Goal: Complete application form: Complete application form

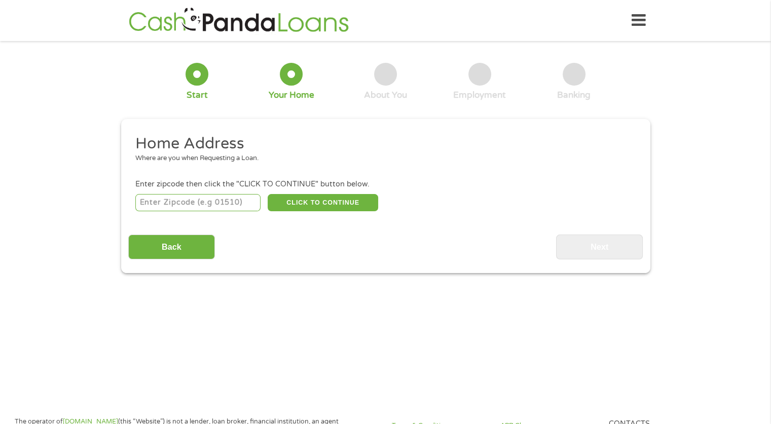
click at [207, 204] on input "number" at bounding box center [197, 202] width 125 height 17
type input "33624"
click at [325, 197] on button "CLICK TO CONTINUE" at bounding box center [323, 202] width 111 height 17
type input "33624"
type input "[GEOGRAPHIC_DATA]"
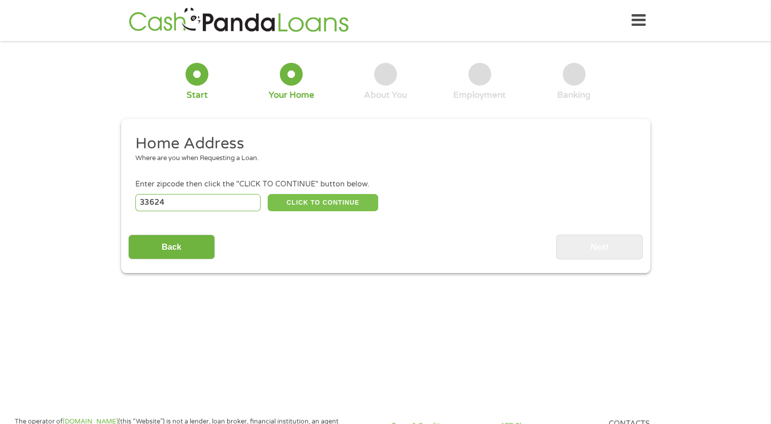
select select "[US_STATE]"
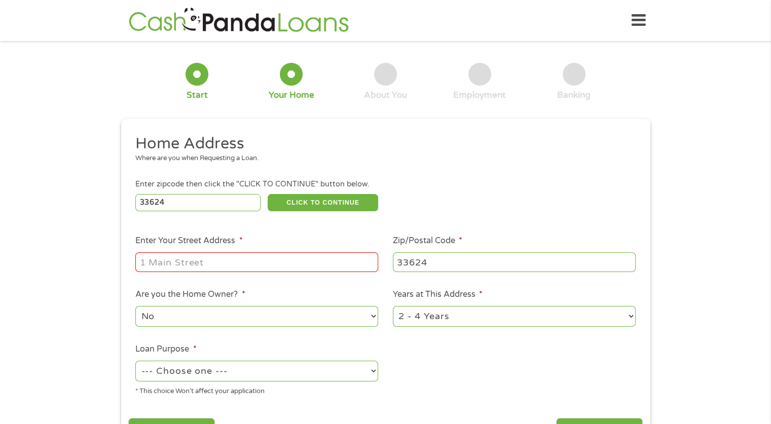
click at [233, 270] on input "Enter Your Street Address *" at bounding box center [256, 262] width 243 height 19
type input "[STREET_ADDRESS][PERSON_NAME]"
click at [244, 321] on select "No Yes" at bounding box center [256, 316] width 243 height 21
select select "yes"
click at [135, 307] on select "No Yes" at bounding box center [256, 316] width 243 height 21
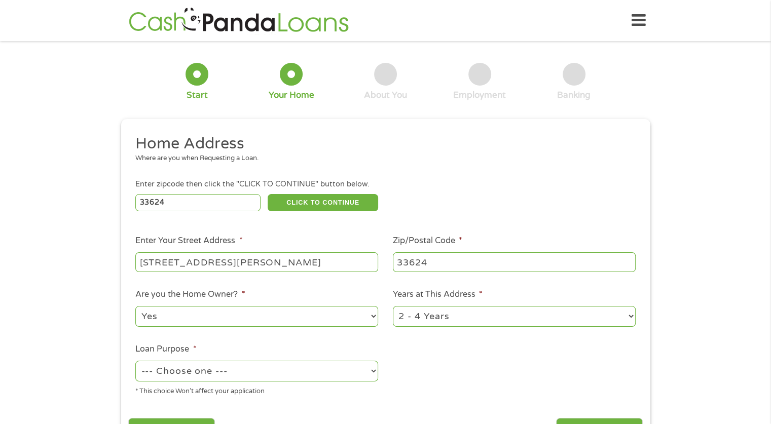
click at [463, 322] on select "1 Year or less 1 - 2 Years 2 - 4 Years Over 4 Years" at bounding box center [514, 316] width 243 height 21
select select "60months"
click at [393, 307] on select "1 Year or less 1 - 2 Years 2 - 4 Years Over 4 Years" at bounding box center [514, 316] width 243 height 21
click at [336, 367] on select "--- Choose one --- Pay Bills Debt Consolidation Home Improvement Major Purchase…" at bounding box center [256, 371] width 243 height 21
click at [325, 378] on select "--- Choose one --- Pay Bills Debt Consolidation Home Improvement Major Purchase…" at bounding box center [256, 371] width 243 height 21
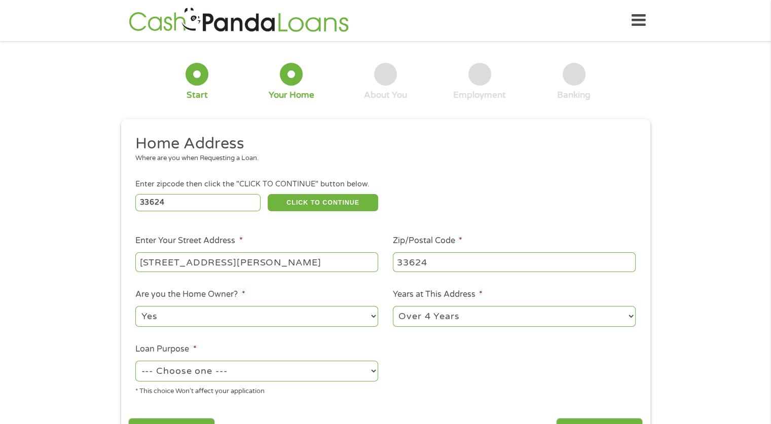
click at [374, 372] on select "--- Choose one --- Pay Bills Debt Consolidation Home Improvement Major Purchase…" at bounding box center [256, 371] width 243 height 21
click at [207, 372] on select "--- Choose one --- Pay Bills Debt Consolidation Home Improvement Major Purchase…" at bounding box center [256, 371] width 243 height 21
click at [0, 200] on div "1 Start 2 Your Home 3 About You 4 Employment 5 Banking 6 This field is hidden w…" at bounding box center [385, 252] width 771 height 408
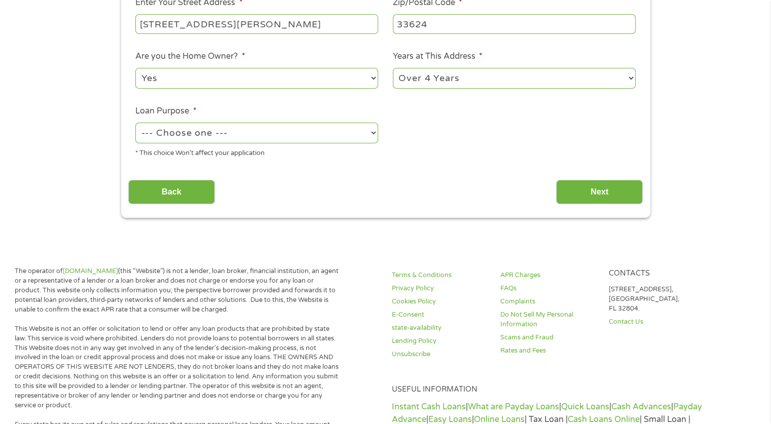
scroll to position [237, 0]
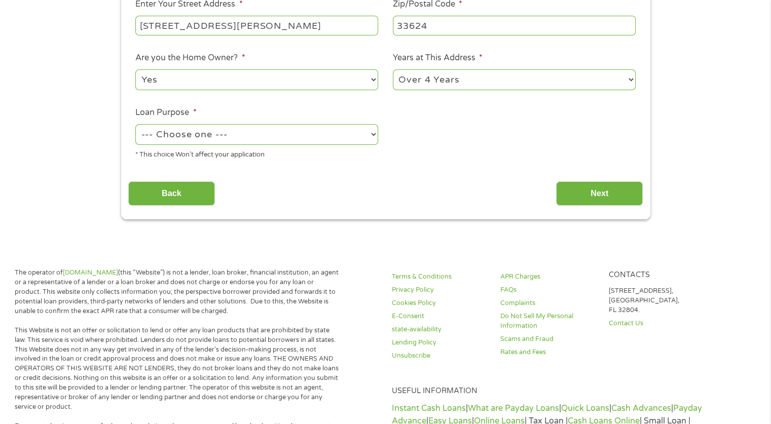
click at [200, 137] on select "--- Choose one --- Pay Bills Debt Consolidation Home Improvement Major Purchase…" at bounding box center [256, 134] width 243 height 21
select select "shorttermcash"
click at [135, 125] on select "--- Choose one --- Pay Bills Debt Consolidation Home Improvement Major Purchase…" at bounding box center [256, 134] width 243 height 21
click at [608, 192] on input "Next" at bounding box center [599, 194] width 87 height 25
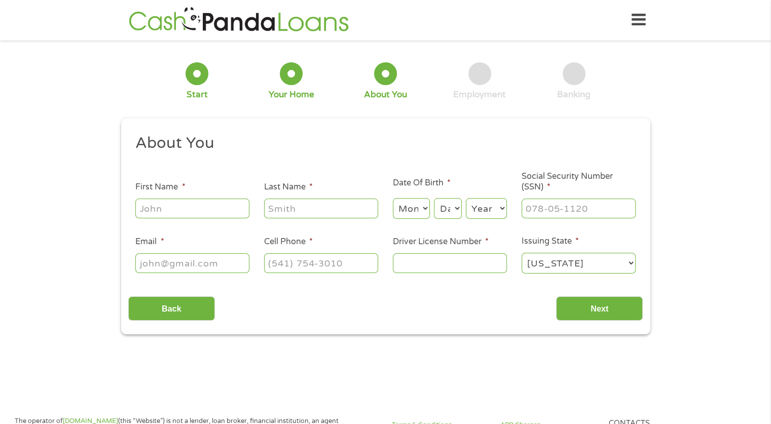
scroll to position [0, 0]
click at [184, 214] on input "First Name *" at bounding box center [192, 208] width 114 height 19
type input "[PERSON_NAME]"
select select "9"
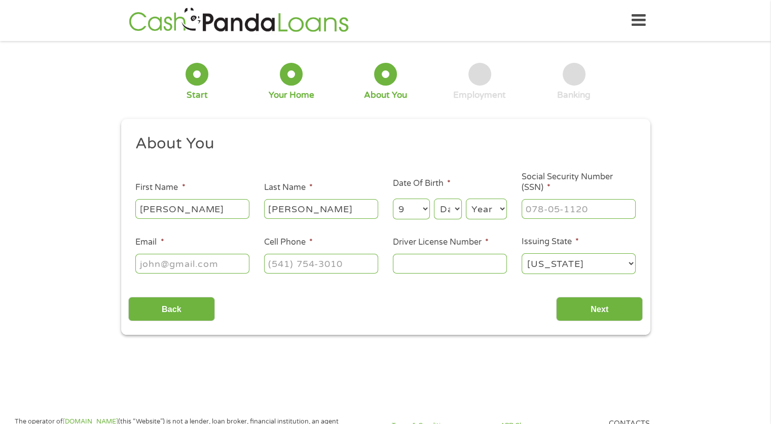
select select "5"
select select "1967"
type input "[EMAIL_ADDRESS][DOMAIN_NAME]"
type input "[PHONE_NUMBER]"
click at [572, 212] on input "___-__-____" at bounding box center [579, 208] width 114 height 19
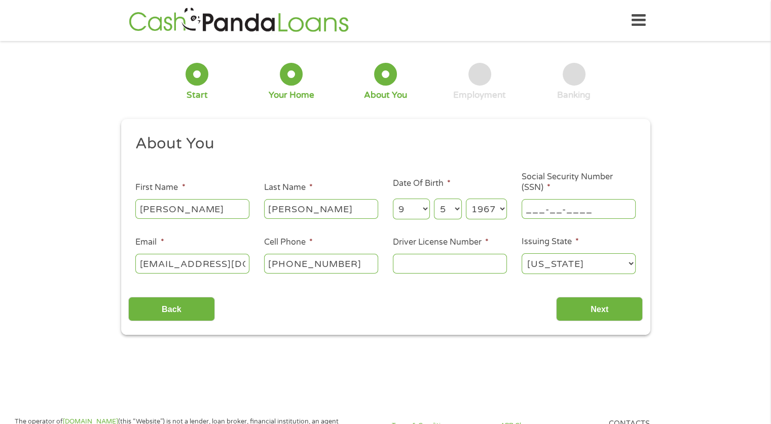
click at [526, 209] on input "___-__-____" at bounding box center [579, 208] width 114 height 19
type input "374-78-7061"
click at [441, 265] on input "Driver License Number *" at bounding box center [450, 263] width 114 height 19
type input "m232786256000"
click at [602, 304] on input "Next" at bounding box center [599, 309] width 87 height 25
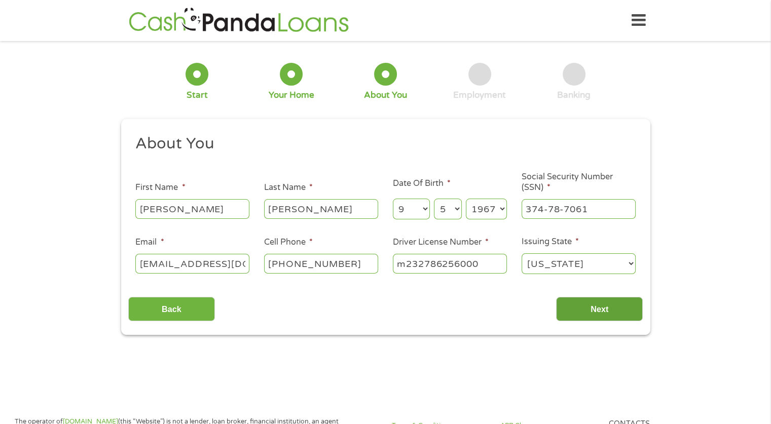
scroll to position [4, 4]
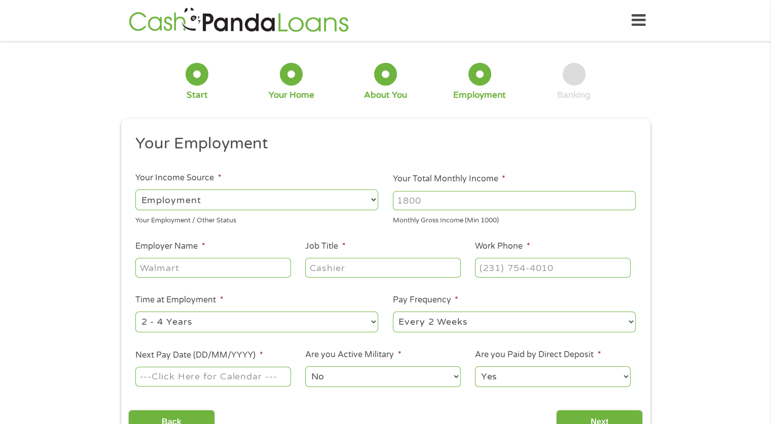
click at [451, 202] on input "Your Total Monthly Income *" at bounding box center [514, 200] width 243 height 19
type input "10000"
click at [215, 272] on input "Employer Name *" at bounding box center [212, 267] width 155 height 19
type input "bureauveritas"
click at [325, 270] on input "Job Title *" at bounding box center [382, 267] width 155 height 19
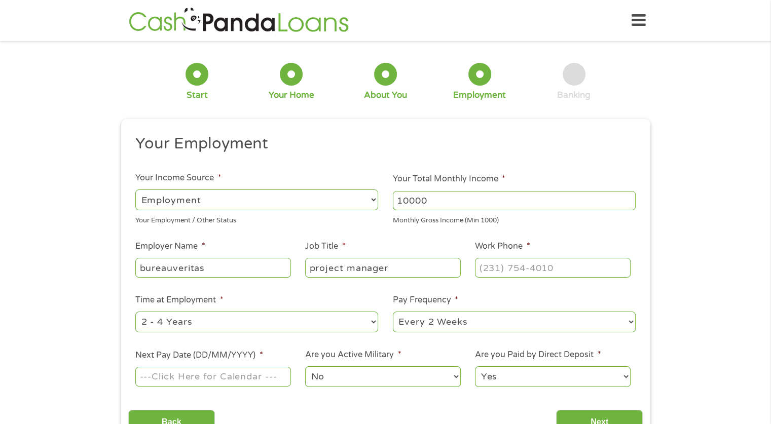
type input "project manager"
click at [505, 270] on input "(___) ___-____" at bounding box center [552, 267] width 155 height 19
click at [482, 267] on input "(___) ___-____" at bounding box center [552, 267] width 155 height 19
type input "[PHONE_NUMBER]"
click at [715, 267] on div "1 Start 2 Your Home 3 About You 4 Employment 5 Banking 6 This field is hidden w…" at bounding box center [385, 248] width 771 height 400
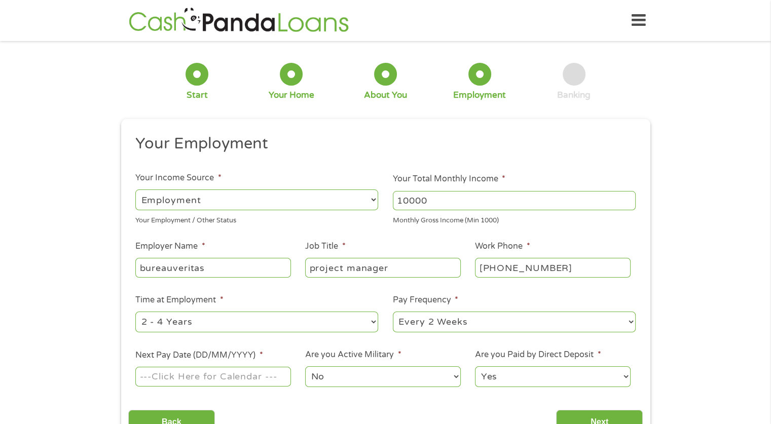
click at [374, 323] on select "--- Choose one --- 1 Year or less 1 - 2 Years 2 - 4 Years Over 4 Years" at bounding box center [256, 322] width 243 height 21
click at [304, 320] on select "--- Choose one --- 1 Year or less 1 - 2 Years 2 - 4 Years Over 4 Years" at bounding box center [256, 322] width 243 height 21
click at [174, 326] on select "--- Choose one --- 1 Year or less 1 - 2 Years 2 - 4 Years Over 4 Years" at bounding box center [256, 322] width 243 height 21
select select "60months"
click at [135, 312] on select "--- Choose one --- 1 Year or less 1 - 2 Years 2 - 4 Years Over 4 Years" at bounding box center [256, 322] width 243 height 21
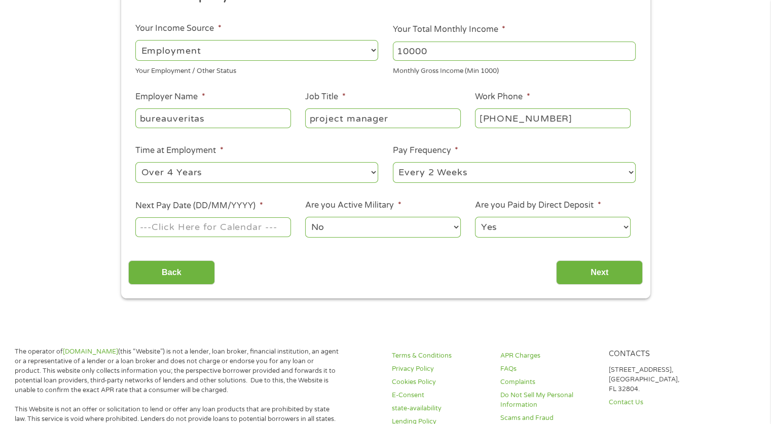
scroll to position [174, 0]
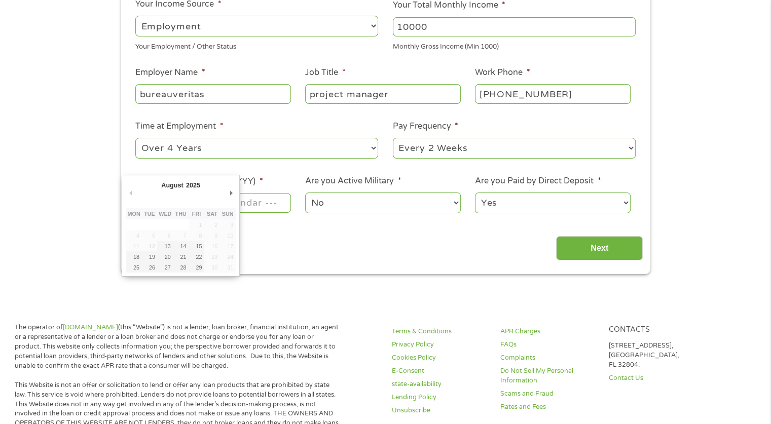
click at [213, 207] on body "Home Get Loan Offer How it works FAQs Blog Cash Loans Quick Loans Online Loans …" at bounding box center [385, 426] width 771 height 1201
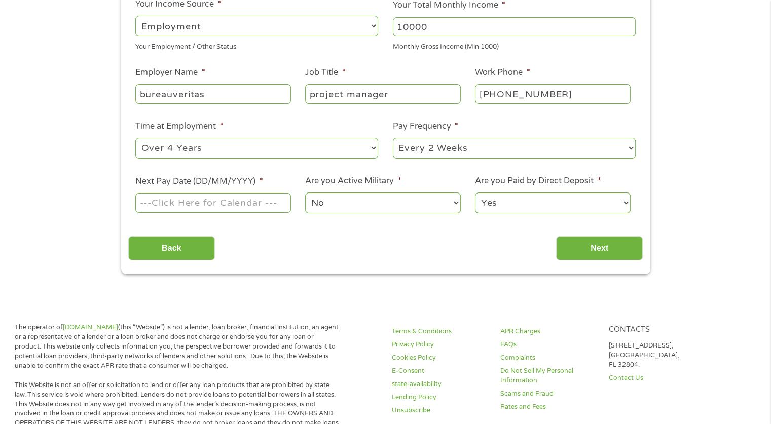
click at [213, 207] on input "Next Pay Date (DD/MM/YYYY) *" at bounding box center [212, 202] width 155 height 19
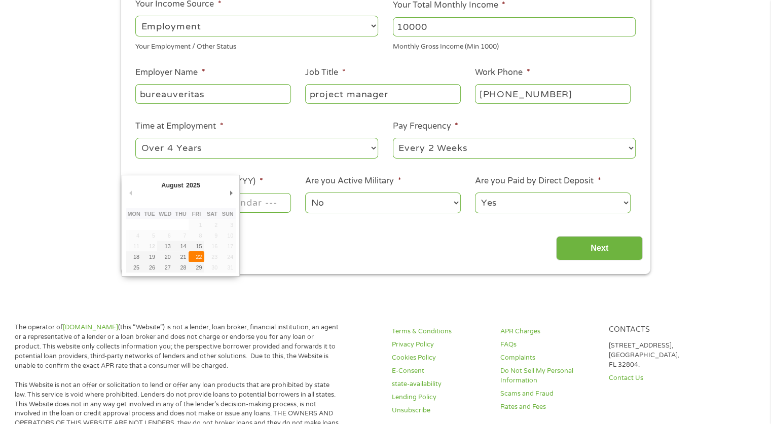
type input "[DATE]"
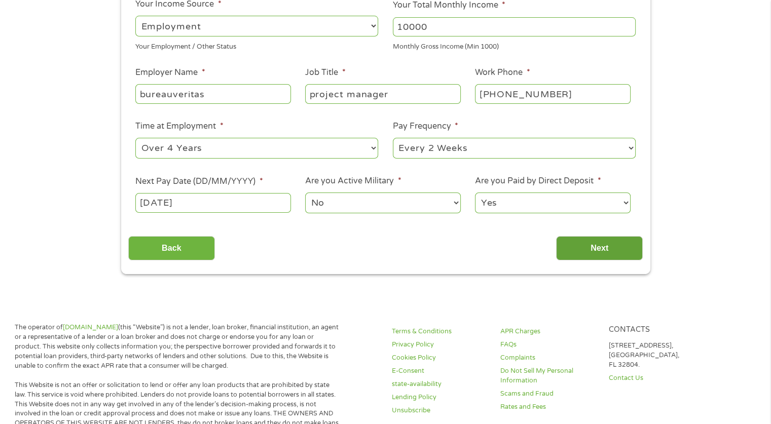
click at [605, 247] on input "Next" at bounding box center [599, 248] width 87 height 25
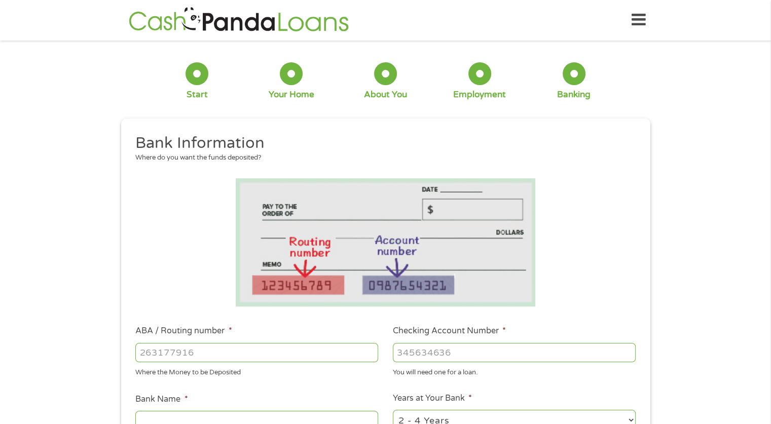
scroll to position [0, 0]
click at [213, 349] on input "ABA / Routing number *" at bounding box center [256, 353] width 243 height 19
type input "314074269"
type input "USAA FEDERAL SAVINGS BANK"
type input "314074269"
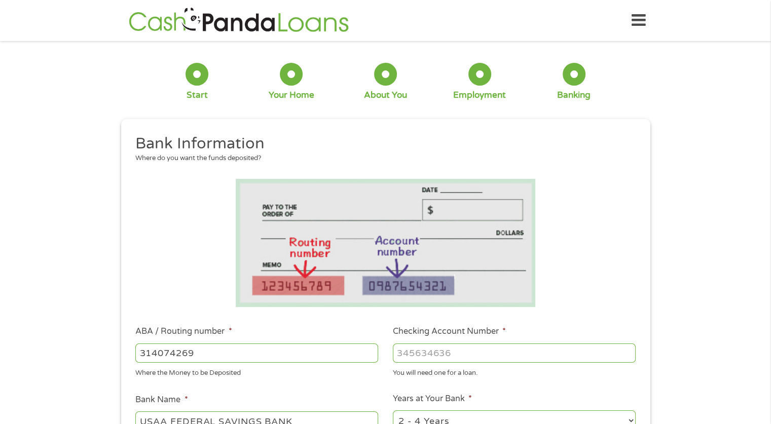
click at [433, 348] on input "Checking Account Number *" at bounding box center [514, 353] width 243 height 19
type input "0109662989"
click at [674, 299] on div "1 Start 2 Your Home 3 About You 4 Employment 5 Banking 6 This field is hidden w…" at bounding box center [385, 369] width 771 height 643
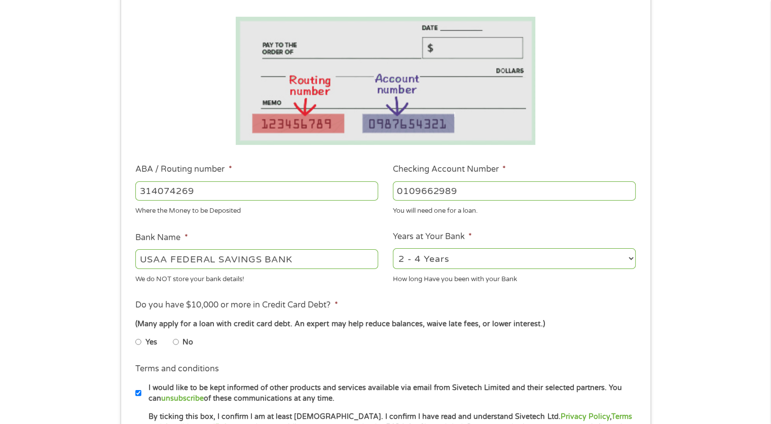
scroll to position [183, 0]
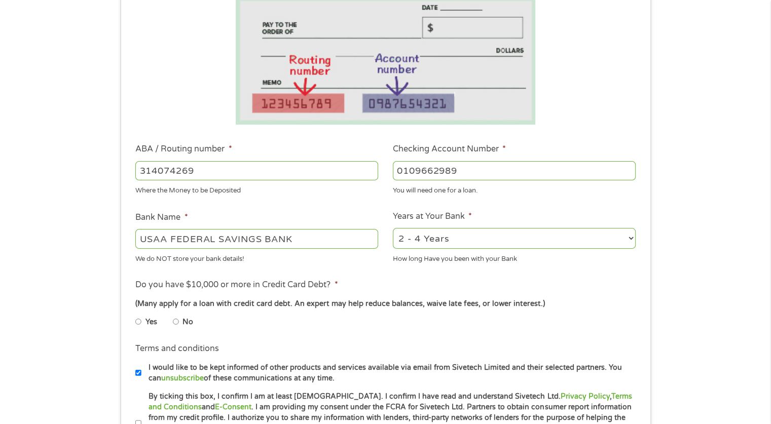
click at [519, 243] on select "2 - 4 Years 6 - 12 Months 1 - 2 Years Over 4 Years" at bounding box center [514, 238] width 243 height 21
select select "60months"
click at [393, 229] on select "2 - 4 Years 6 - 12 Months 1 - 2 Years Over 4 Years" at bounding box center [514, 238] width 243 height 21
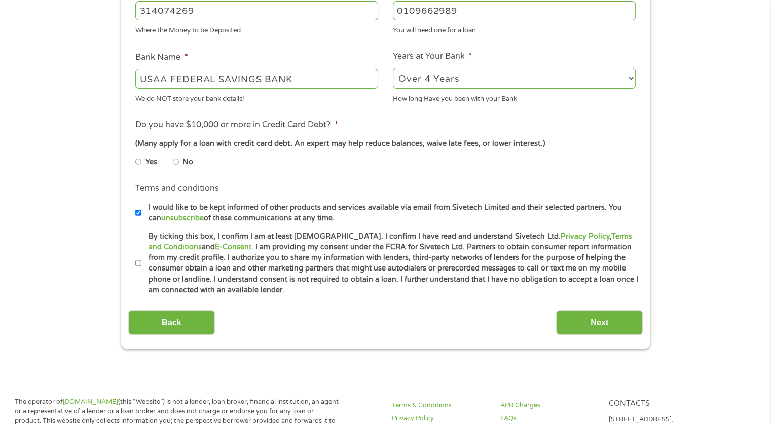
scroll to position [353, 0]
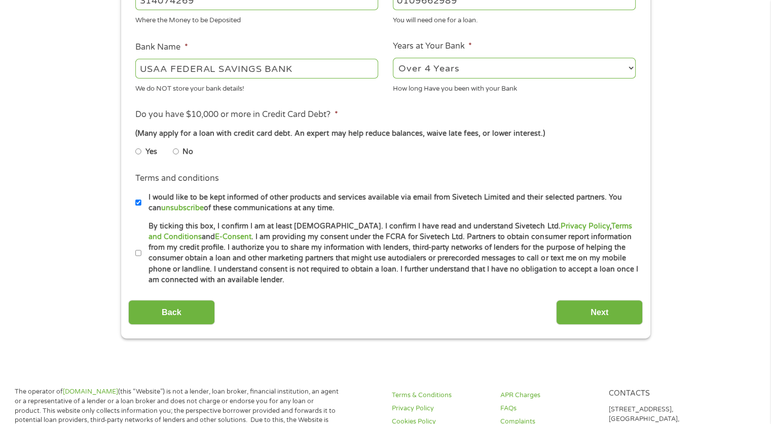
click at [177, 153] on input "No" at bounding box center [176, 152] width 6 height 16
radio input "true"
click at [588, 306] on input "Next" at bounding box center [599, 312] width 87 height 25
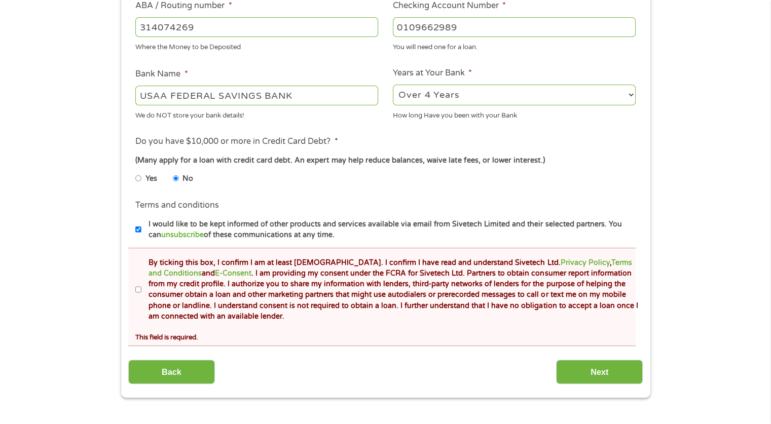
scroll to position [367, 0]
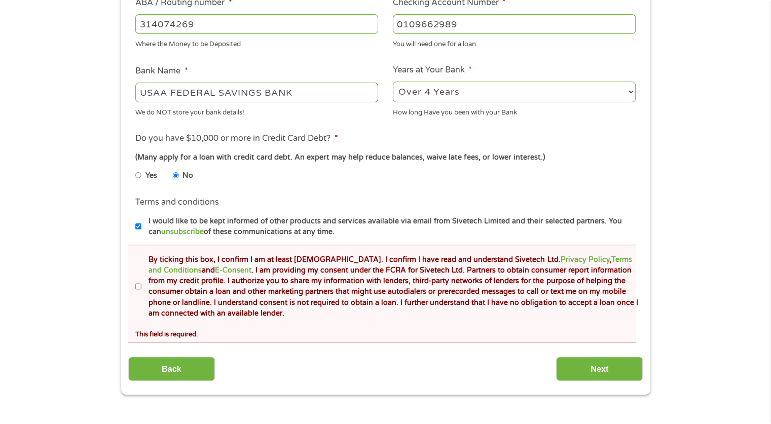
click at [138, 287] on input "By ticking this box, I confirm I am at least [DEMOGRAPHIC_DATA]. I confirm I ha…" at bounding box center [138, 287] width 6 height 16
checkbox input "true"
click at [582, 361] on input "Next" at bounding box center [599, 369] width 87 height 25
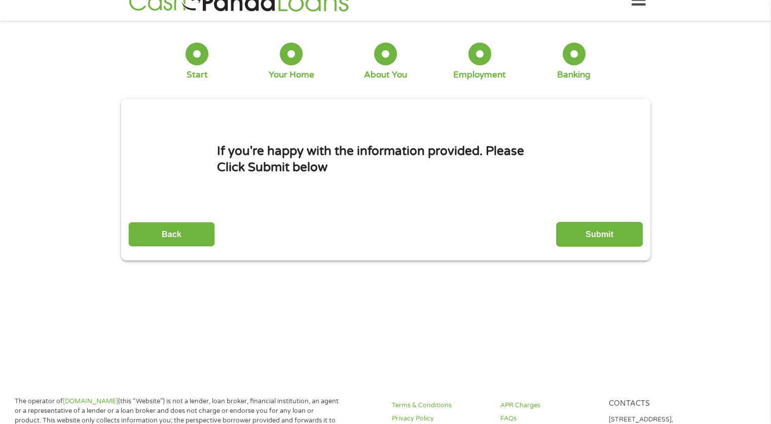
scroll to position [0, 0]
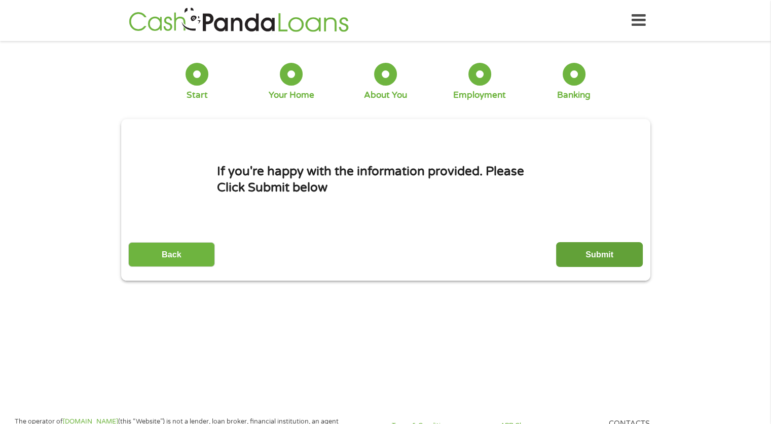
click at [583, 248] on input "Submit" at bounding box center [599, 254] width 87 height 25
